Goal: Find contact information: Find contact information

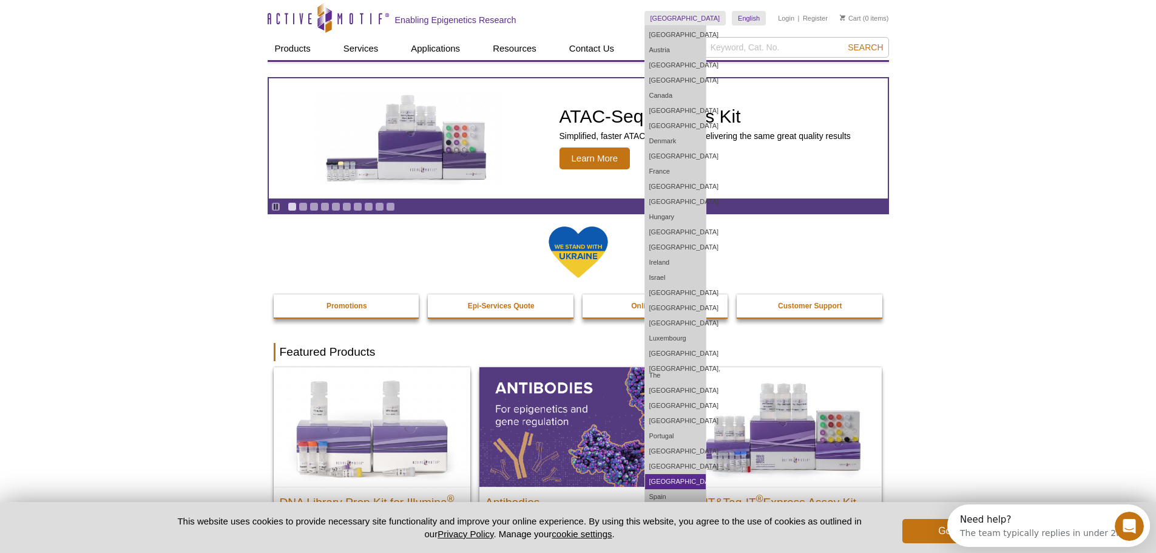
scroll to position [61, 0]
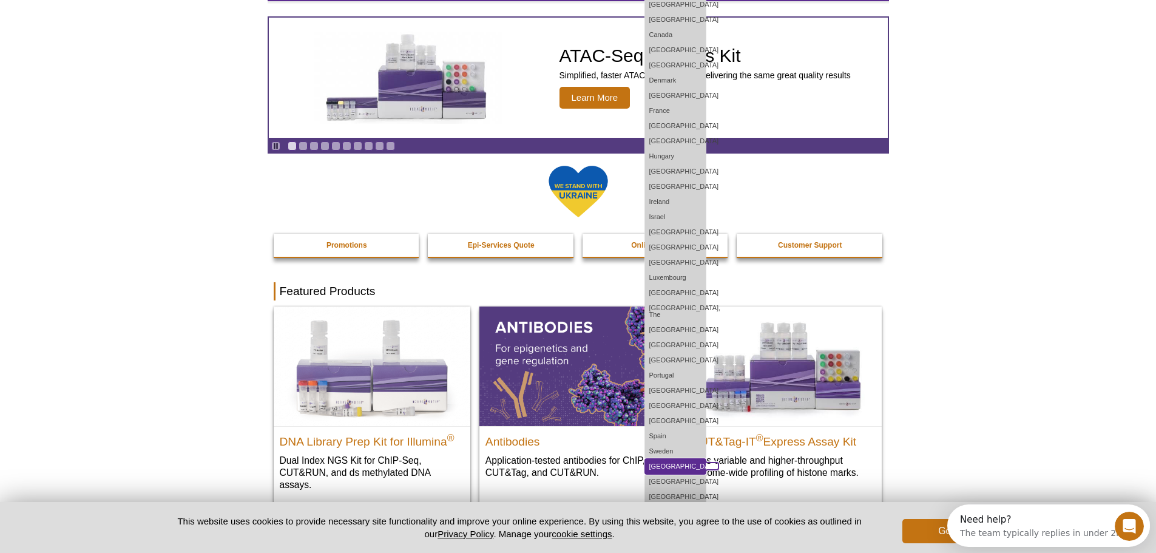
click at [705, 461] on link "[GEOGRAPHIC_DATA]" at bounding box center [675, 466] width 61 height 15
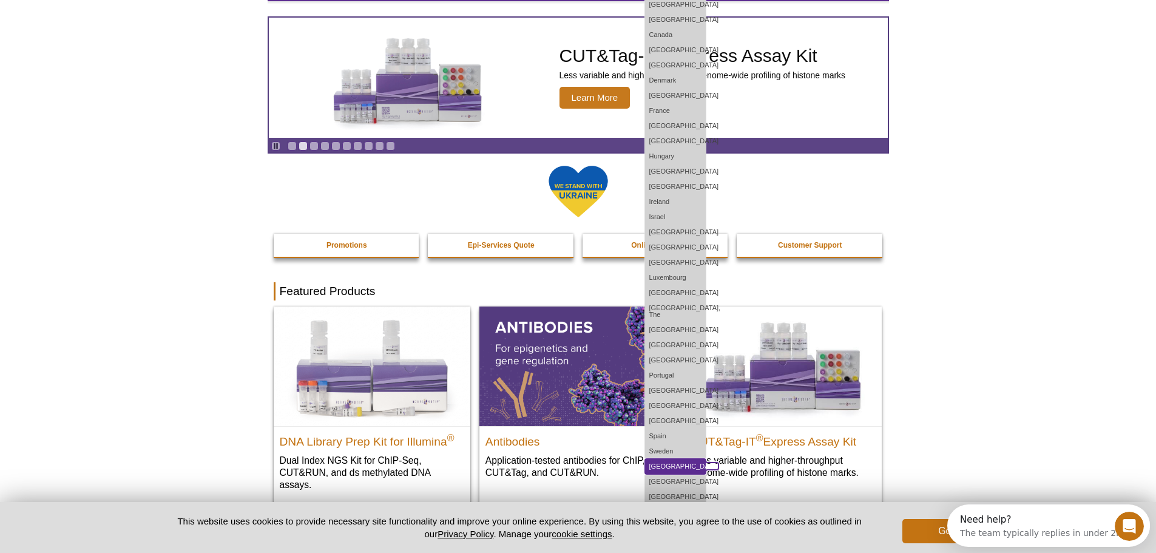
click at [700, 460] on link "[GEOGRAPHIC_DATA]" at bounding box center [675, 466] width 61 height 15
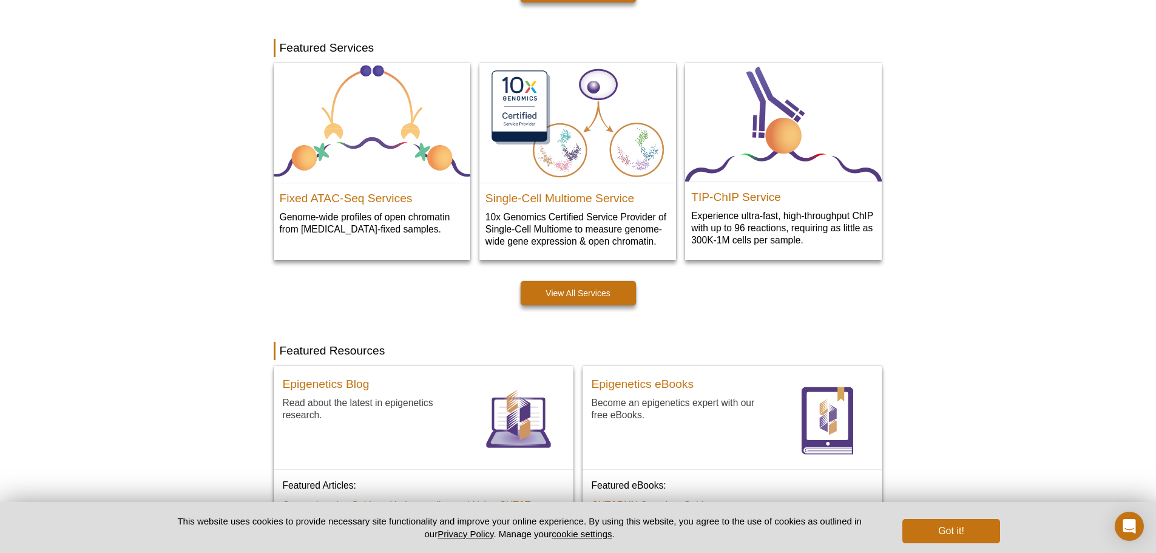
scroll to position [910, 0]
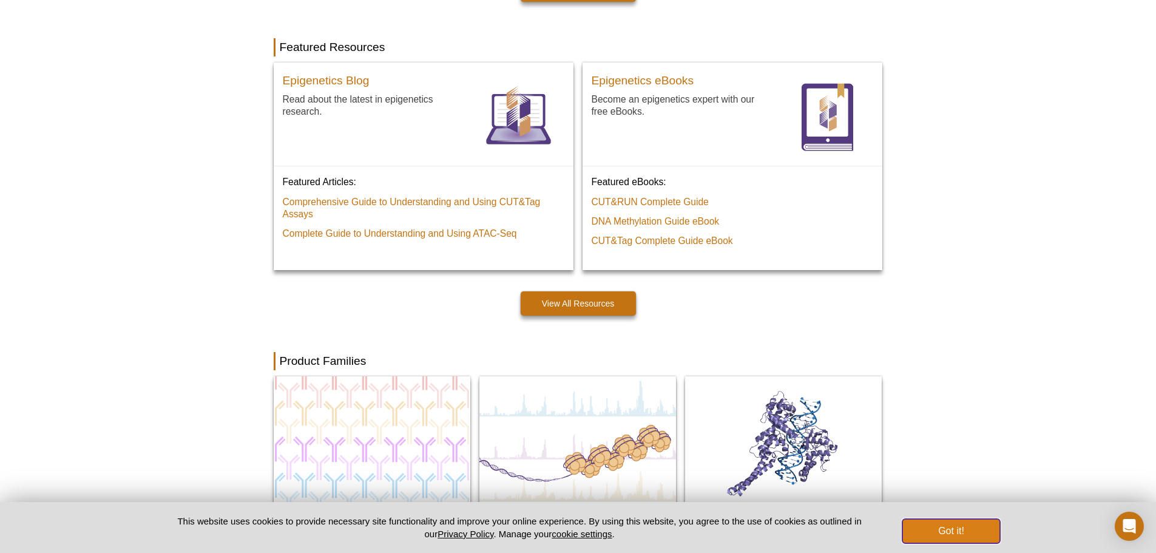
click at [945, 536] on button "Got it!" at bounding box center [950, 531] width 97 height 24
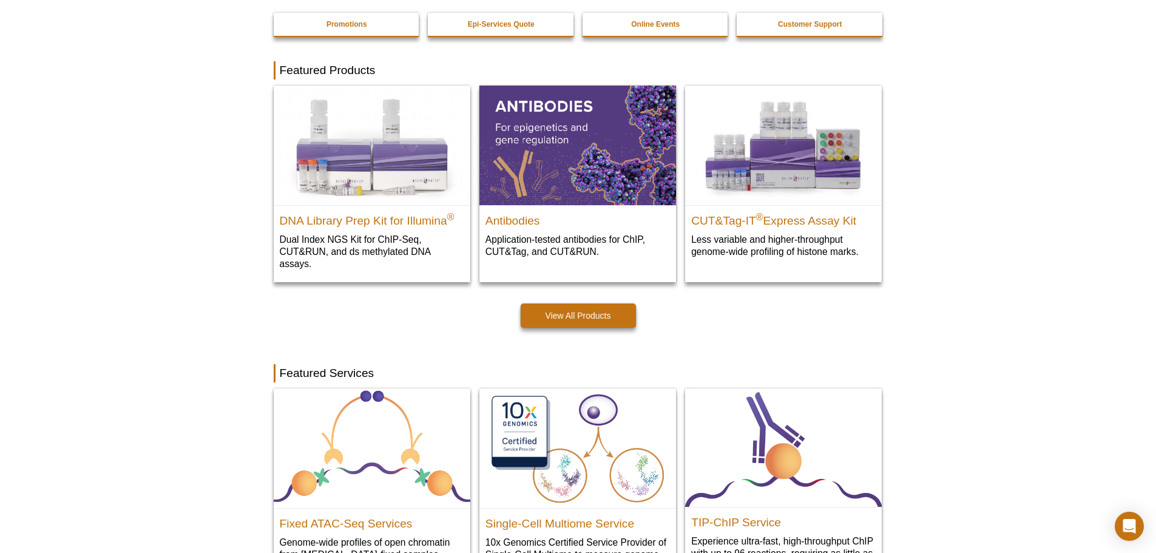
scroll to position [0, 0]
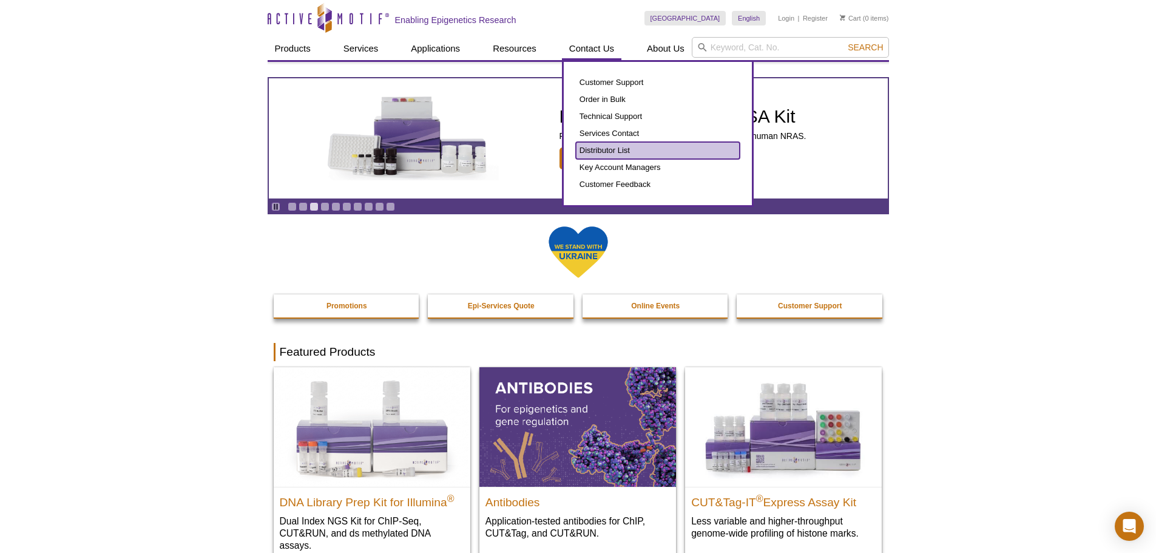
click at [609, 149] on link "Distributor List" at bounding box center [658, 150] width 164 height 17
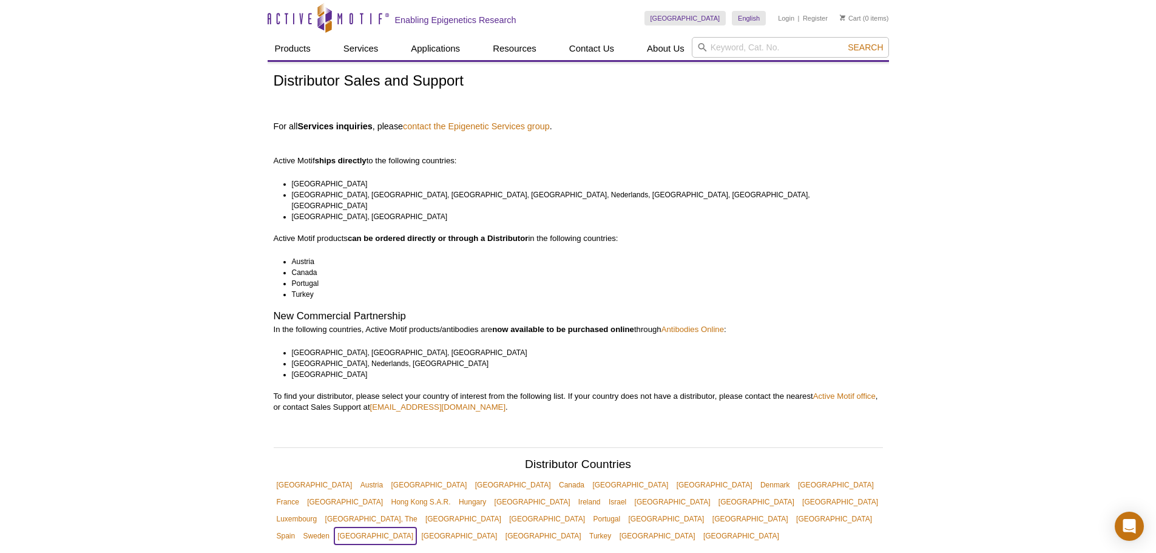
click at [416, 527] on link "[GEOGRAPHIC_DATA]" at bounding box center [375, 535] width 82 height 17
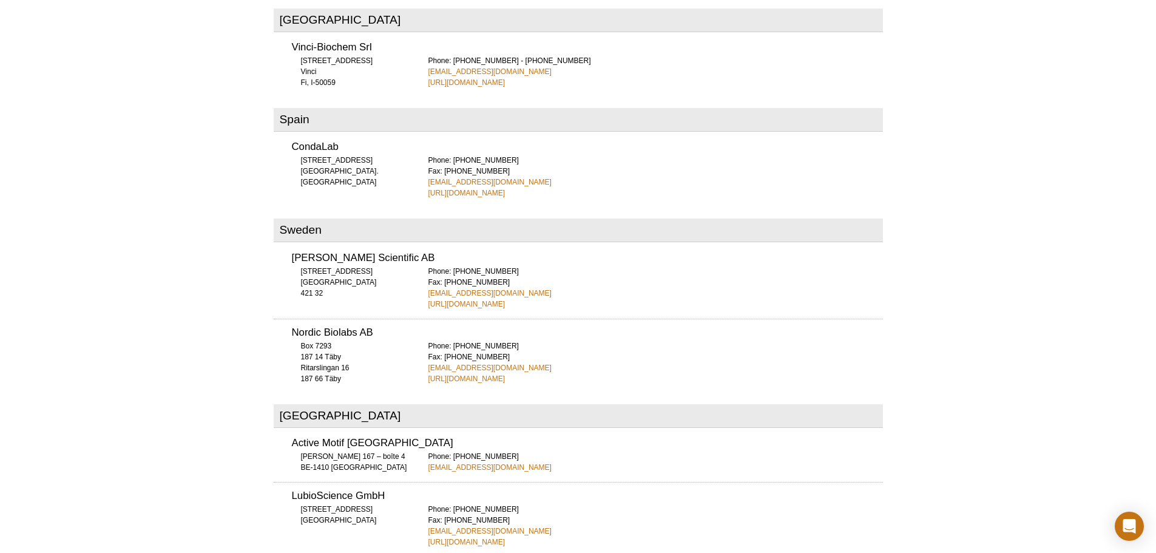
scroll to position [4142, 0]
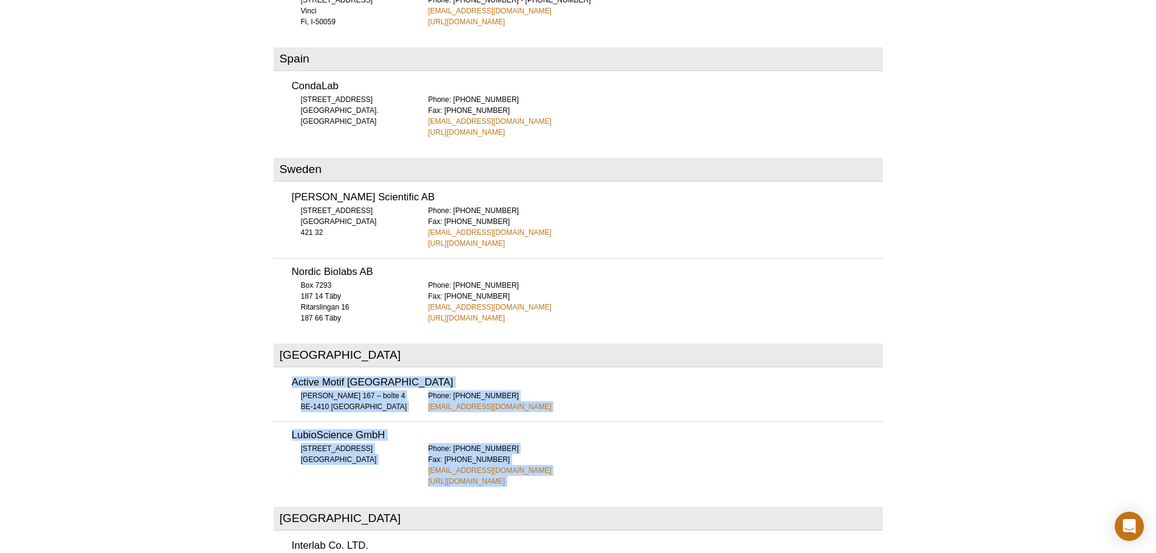
drag, startPoint x: 549, startPoint y: 453, endPoint x: 283, endPoint y: 346, distance: 286.7
copy div "Active Motif Europe Drève Richelle 167 – boîte 4 BE-1410 Waterloo Phone: +32 (0…"
